Goal: Information Seeking & Learning: Learn about a topic

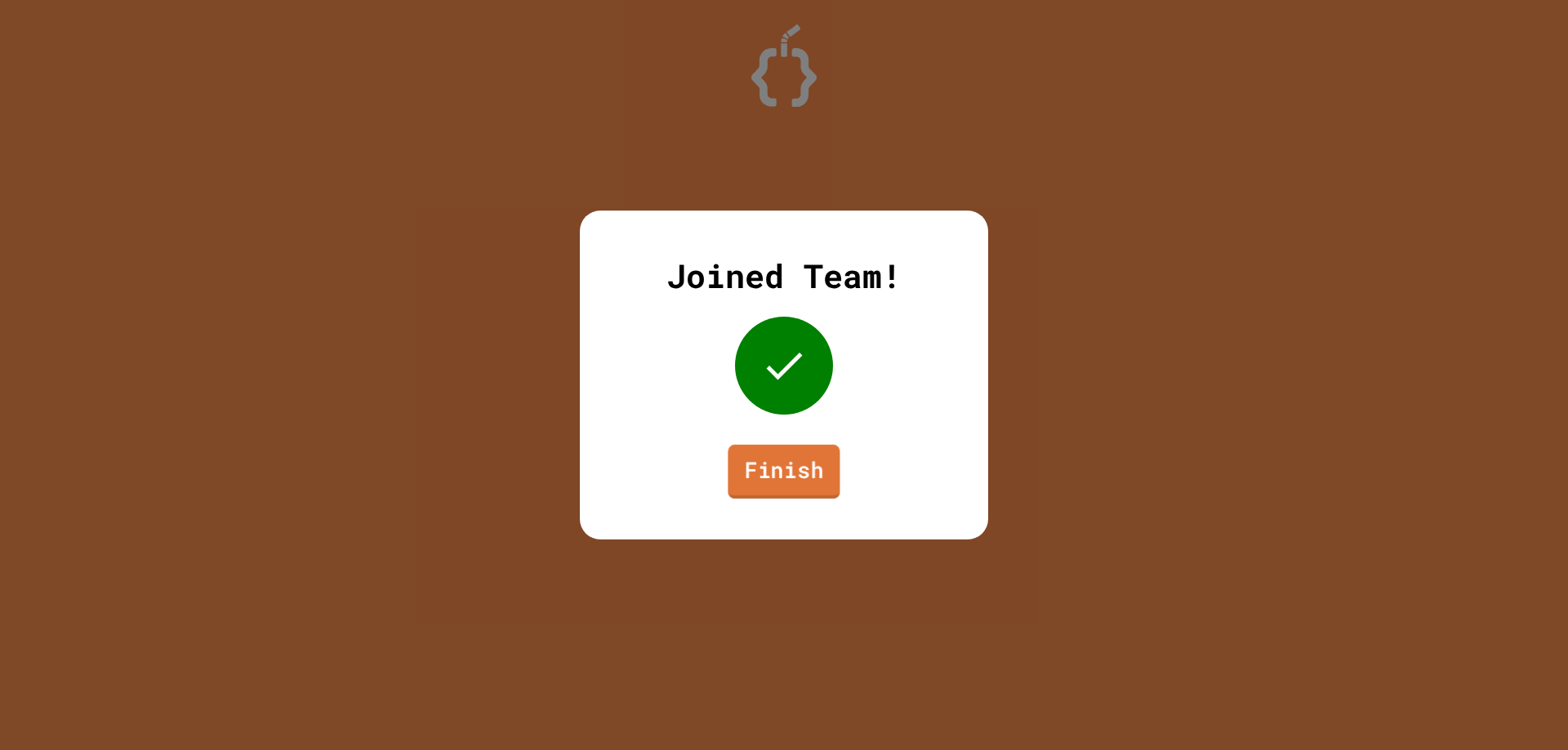
click at [817, 467] on link "Finish" at bounding box center [783, 472] width 112 height 54
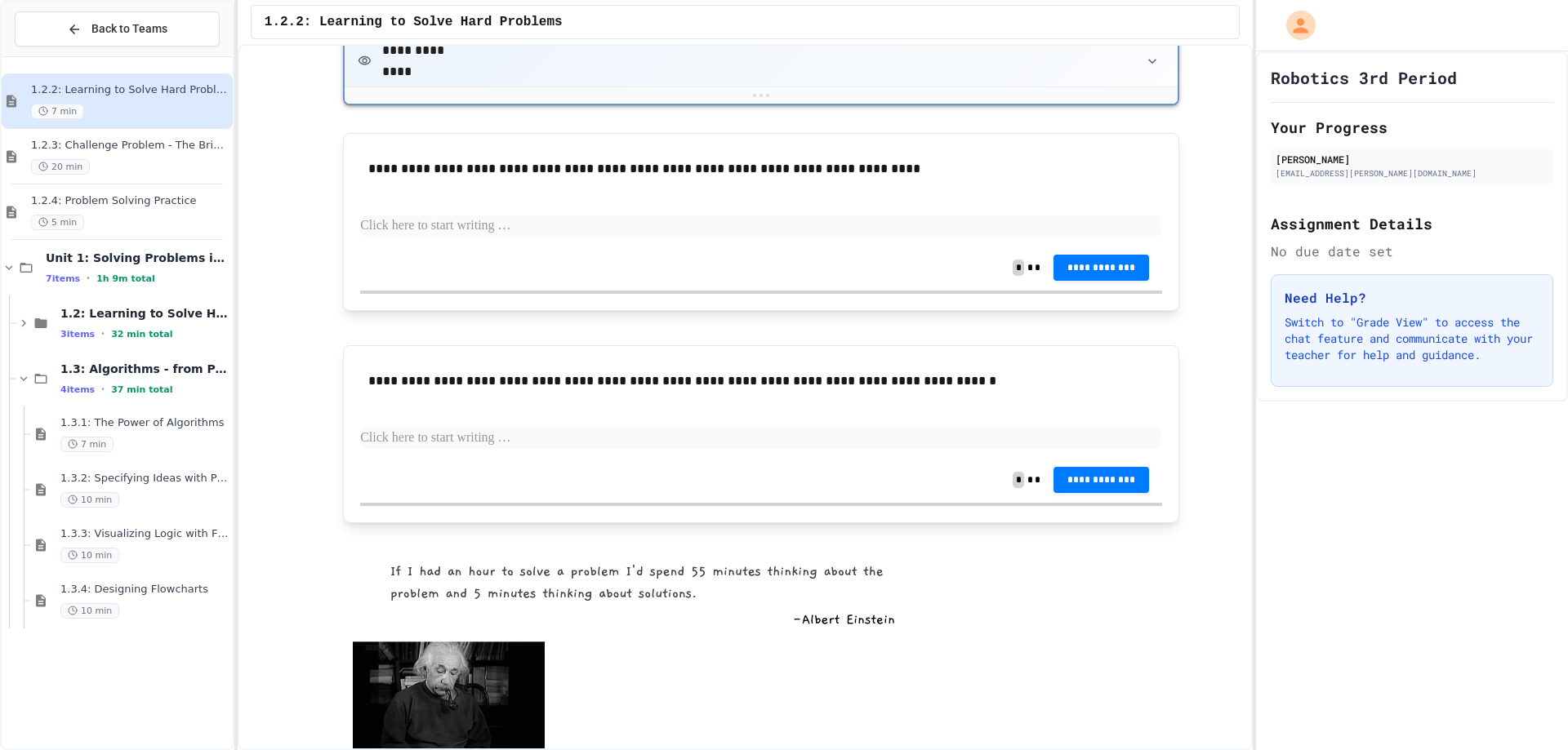
scroll to position [1714, 0]
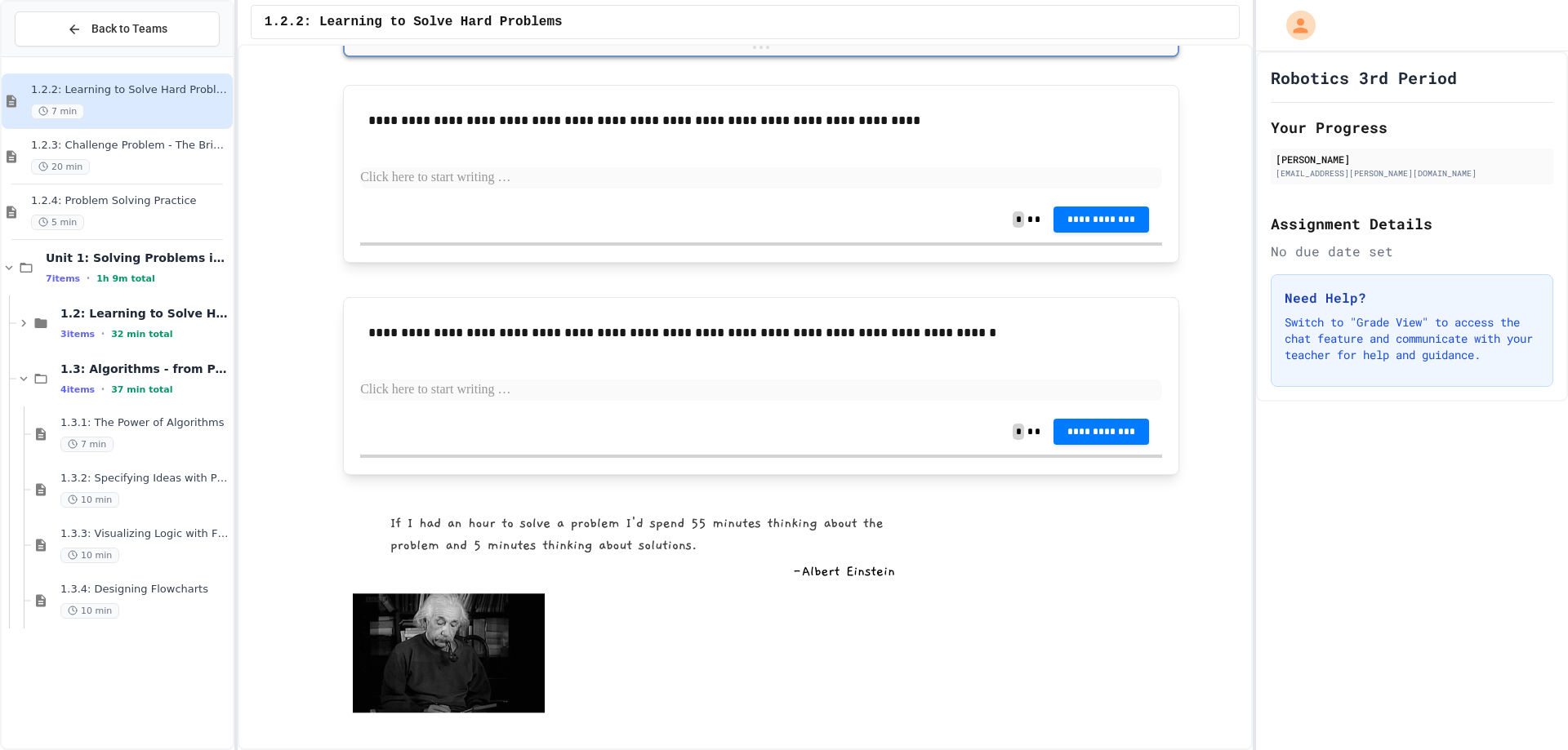
drag, startPoint x: 619, startPoint y: 86, endPoint x: 631, endPoint y: 79, distance: 13.9
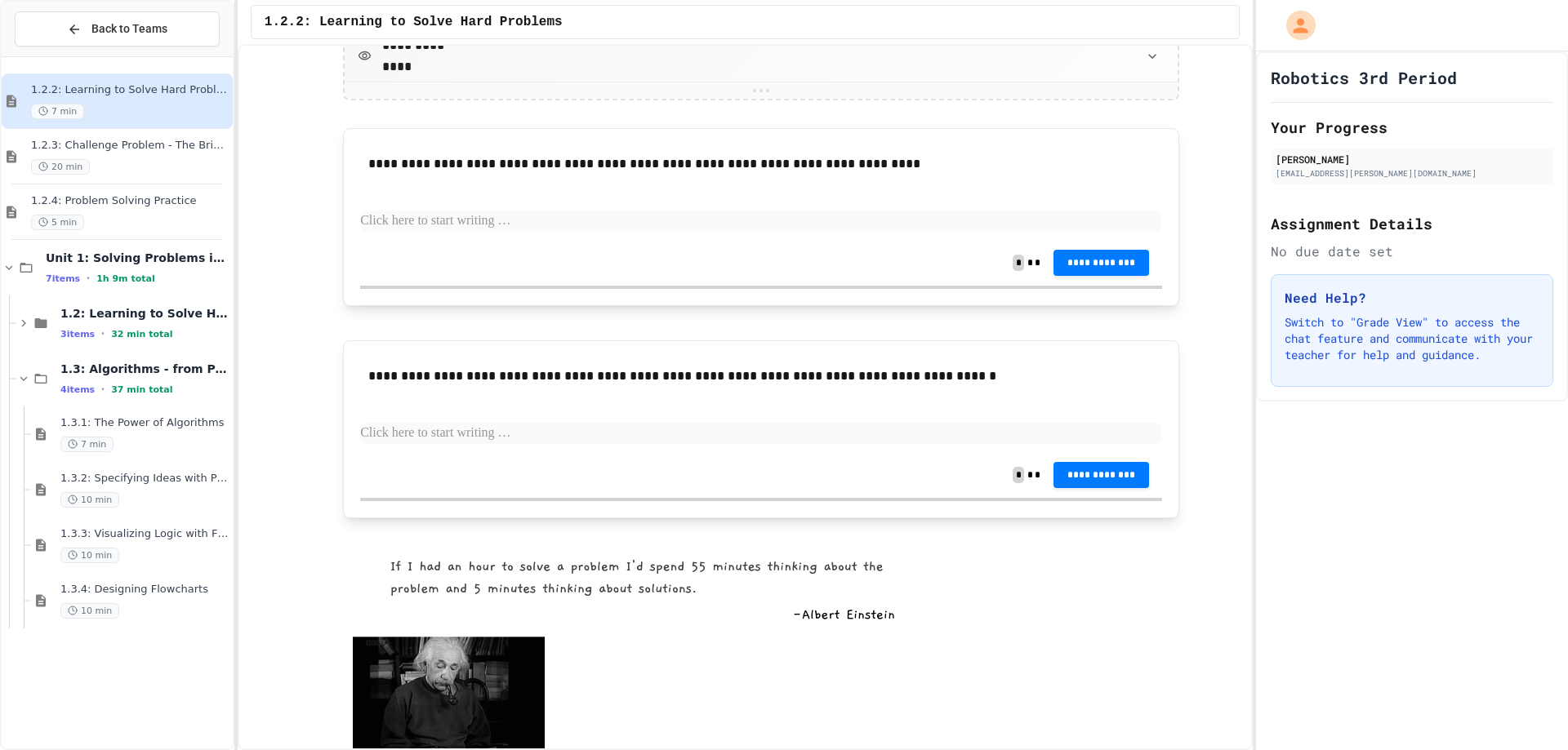
scroll to position [2023, 0]
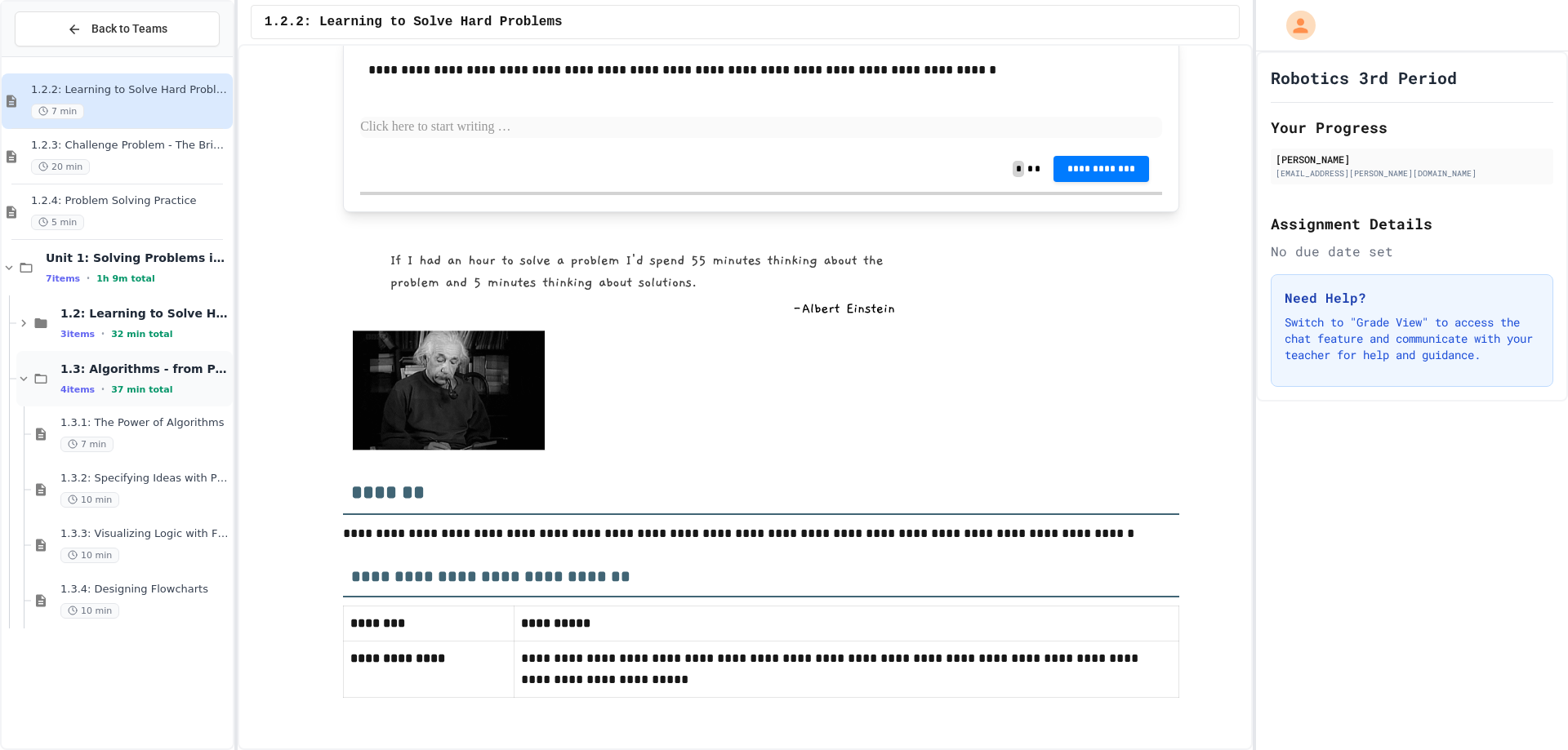
click at [155, 360] on div "1.3: Algorithms - from Pseudocode to Flowcharts 4 items • 37 min total" at bounding box center [125, 379] width 216 height 56
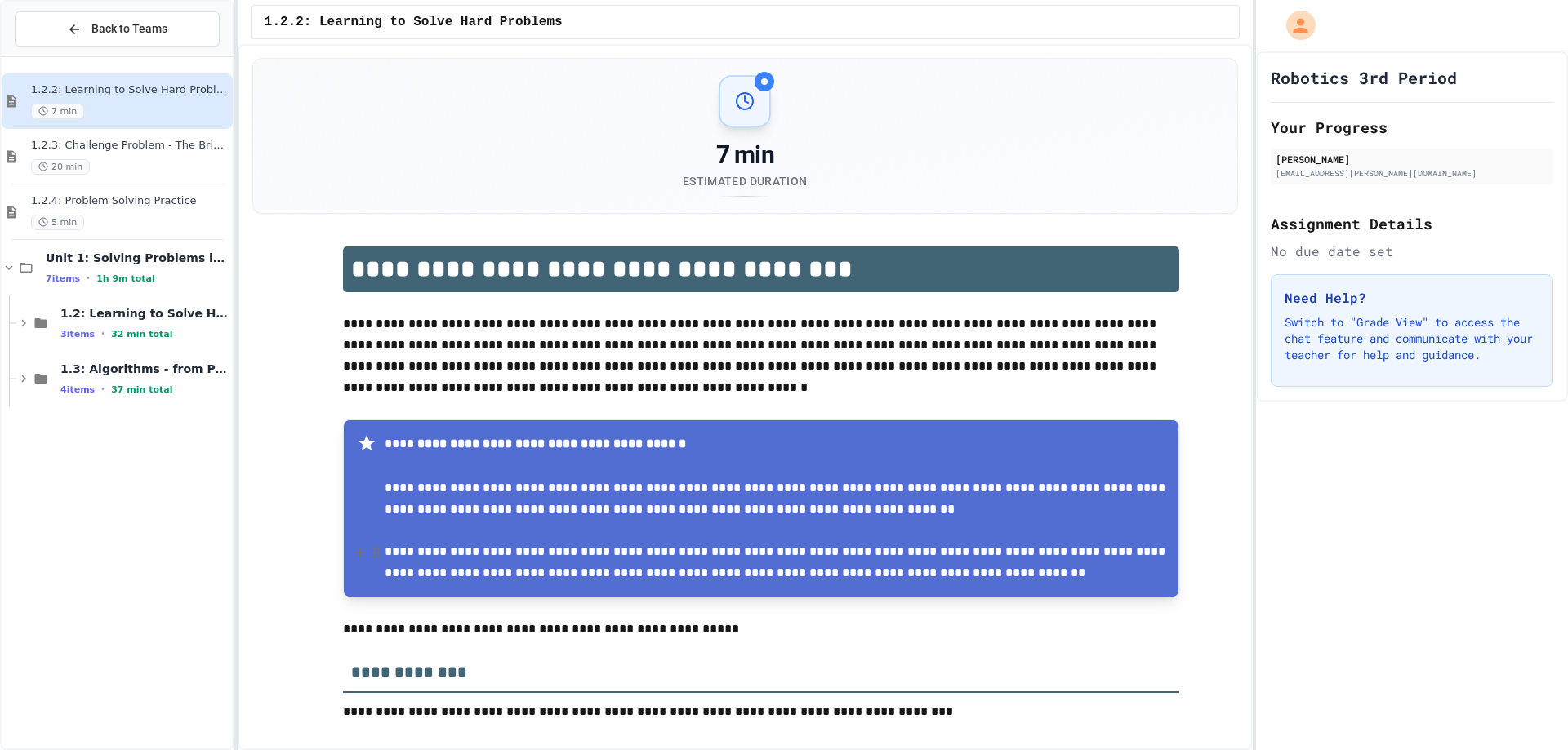
scroll to position [0, 0]
drag, startPoint x: 138, startPoint y: 389, endPoint x: 116, endPoint y: 384, distance: 22.6
click at [116, 384] on span "37 min total" at bounding box center [142, 389] width 61 height 11
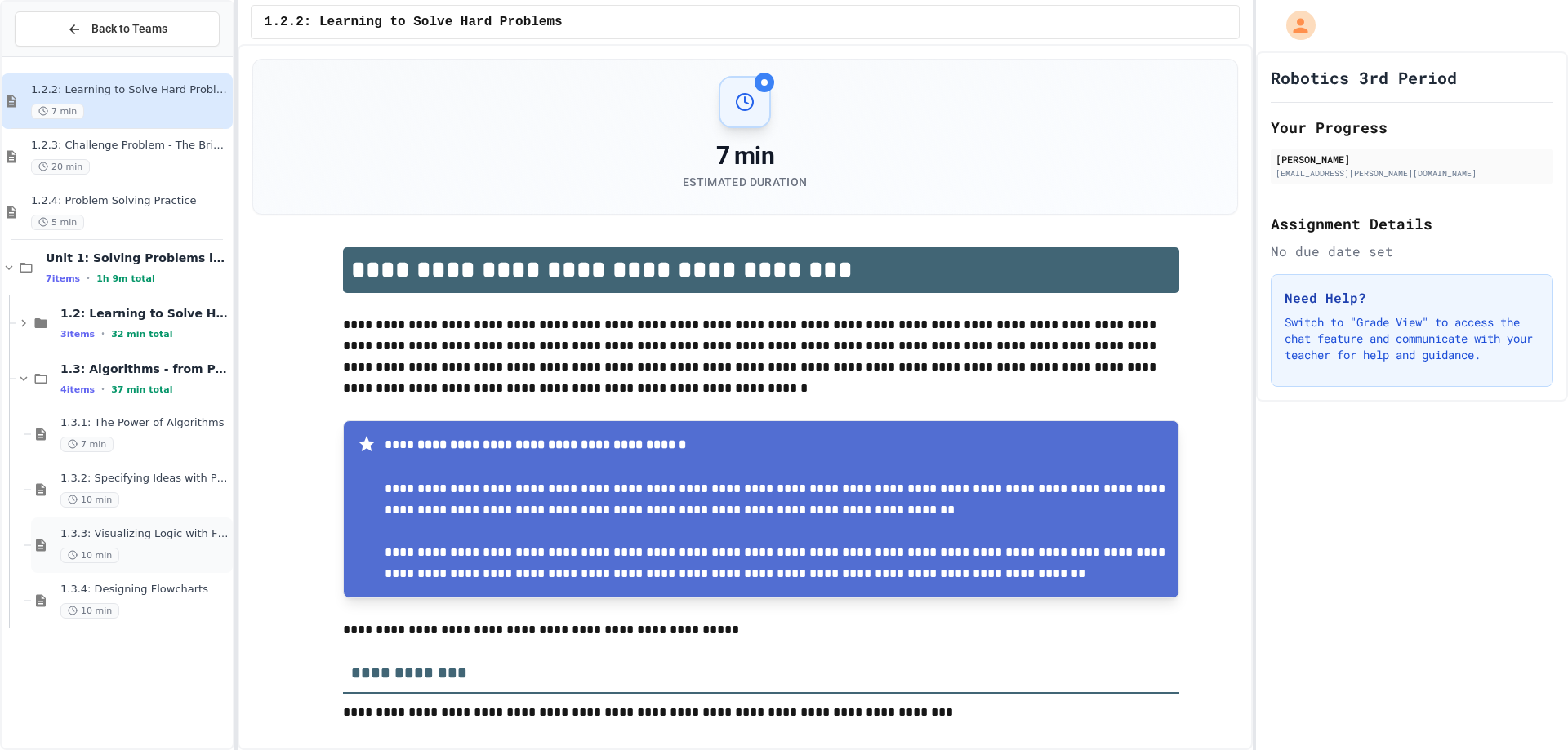
click at [172, 525] on div "1.3.3: Visualizing Logic with Flowcharts 10 min" at bounding box center [132, 545] width 202 height 56
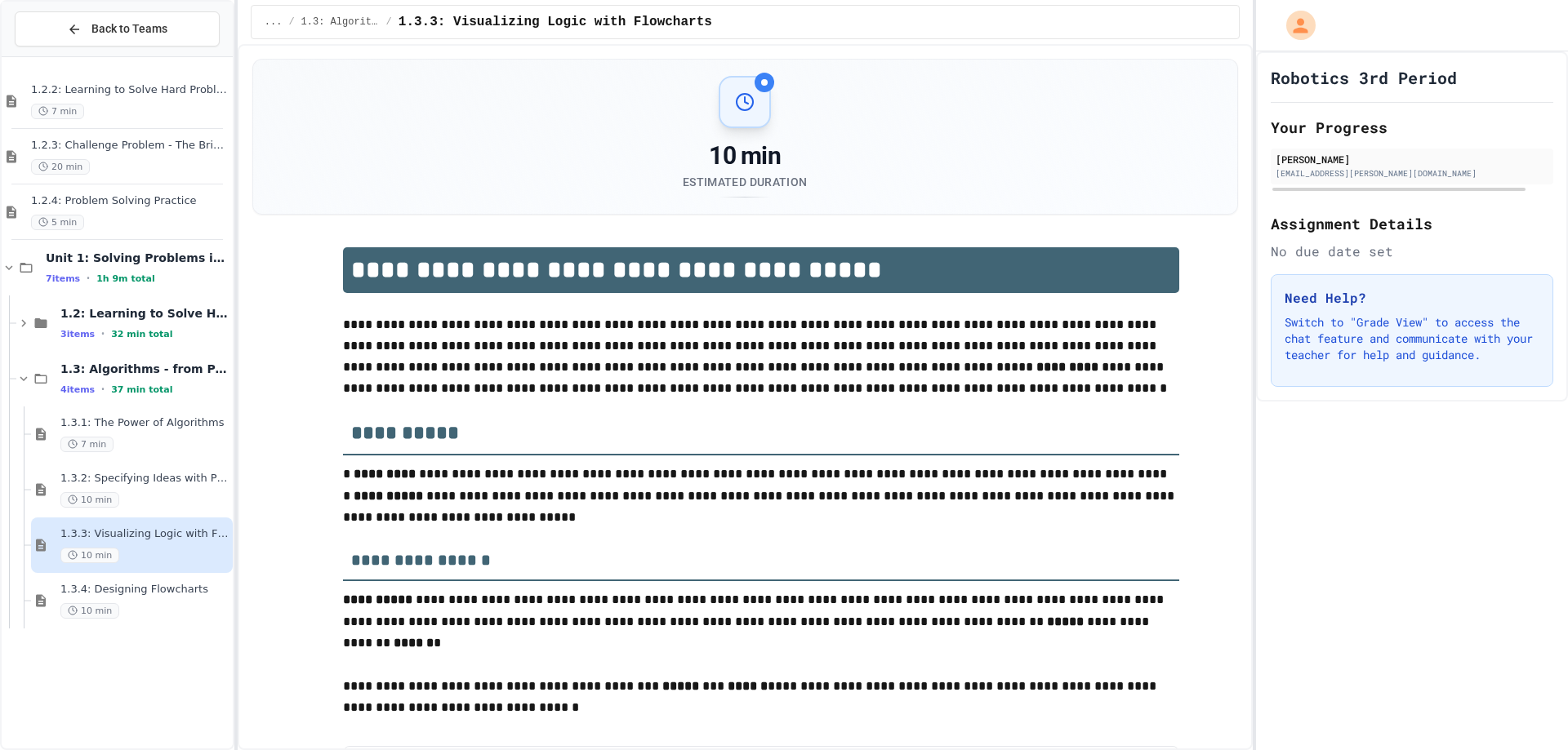
click at [159, 486] on div "1.3.2: Specifying Ideas with Pseudocode 10 min" at bounding box center [145, 490] width 169 height 36
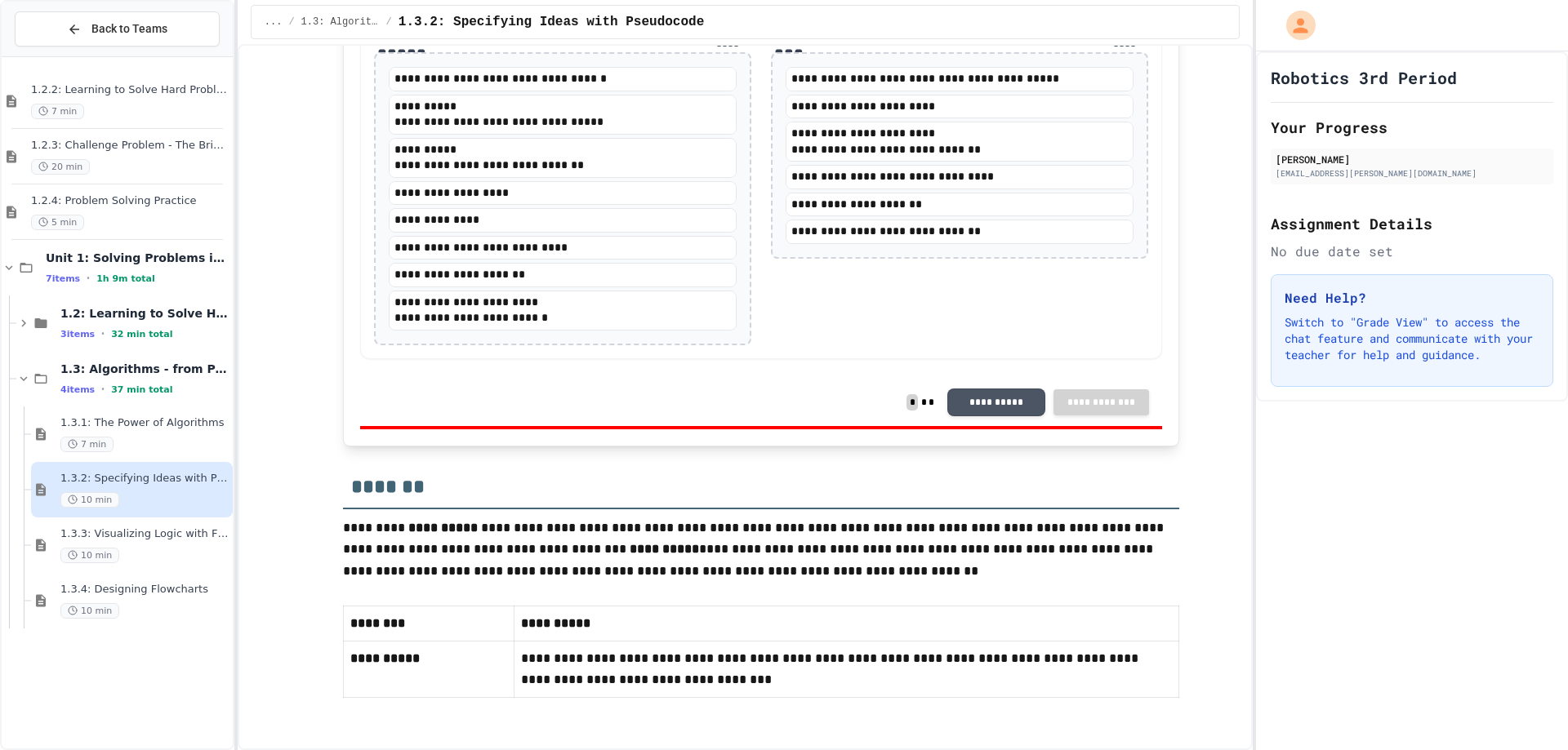
scroll to position [3431, 0]
click at [202, 560] on div "10 min" at bounding box center [145, 555] width 169 height 16
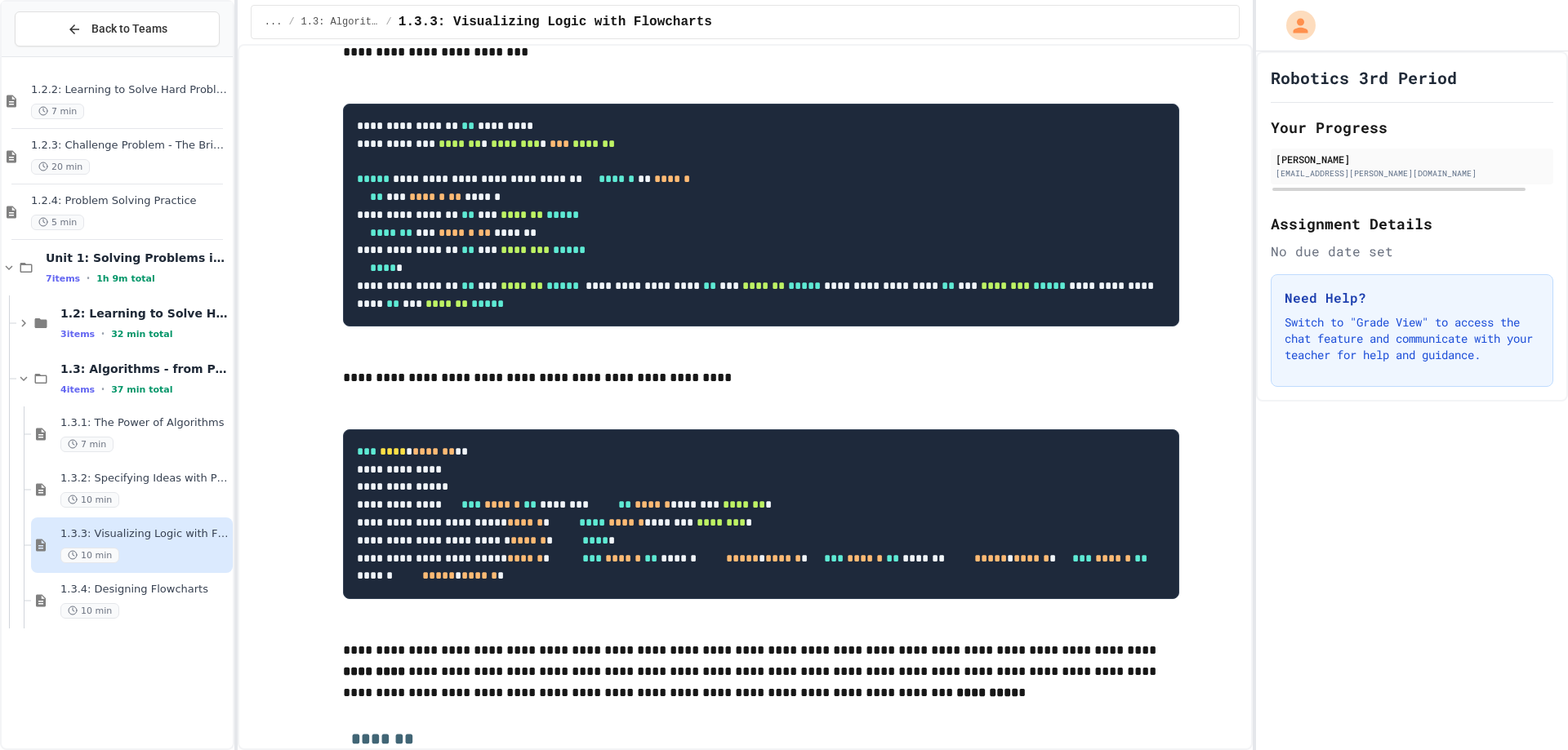
scroll to position [6484, 0]
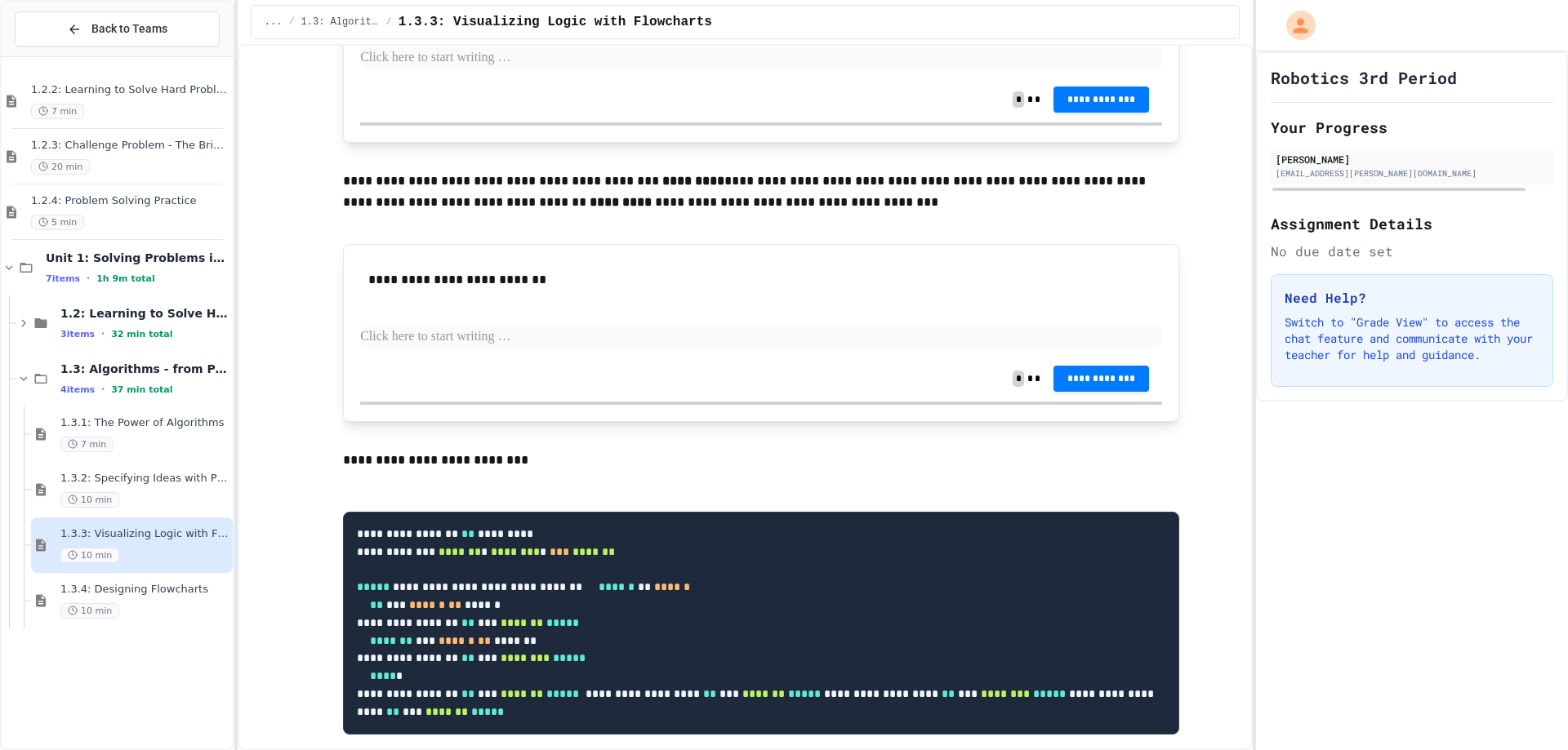
drag, startPoint x: 660, startPoint y: 408, endPoint x: 645, endPoint y: 422, distance: 20.5
drag, startPoint x: 645, startPoint y: 422, endPoint x: 0, endPoint y: 2, distance: 769.7
click at [0, 2] on div "Back to Teams 1.2.2: Learning to Solve Hard Problems 7 min 1.2.3: Challenge Pro…" at bounding box center [117, 375] width 234 height 750
